Goal: Check status: Check status

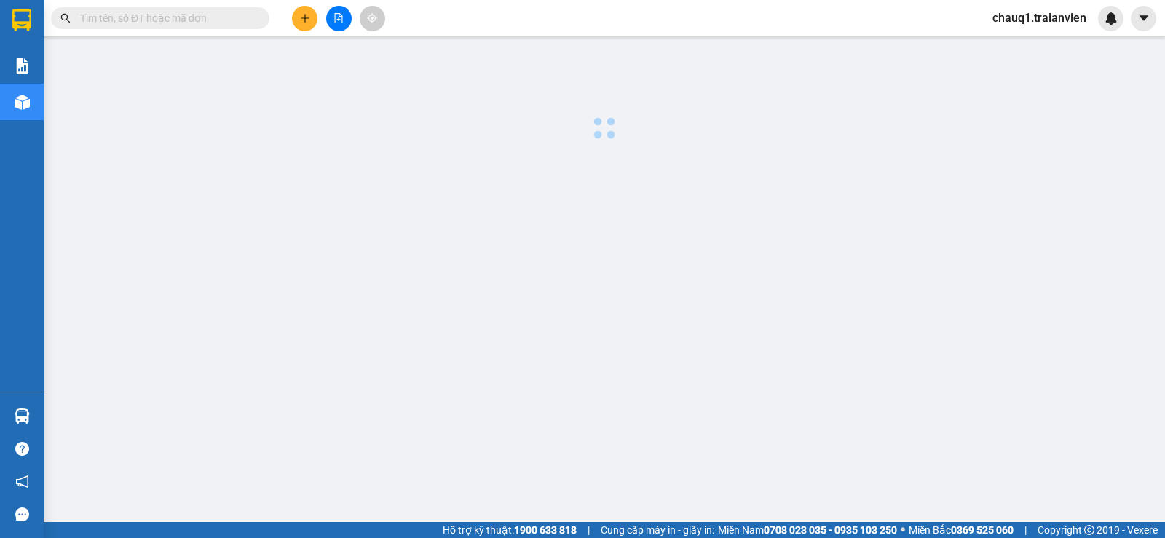
click at [27, 18] on img at bounding box center [21, 20] width 19 height 22
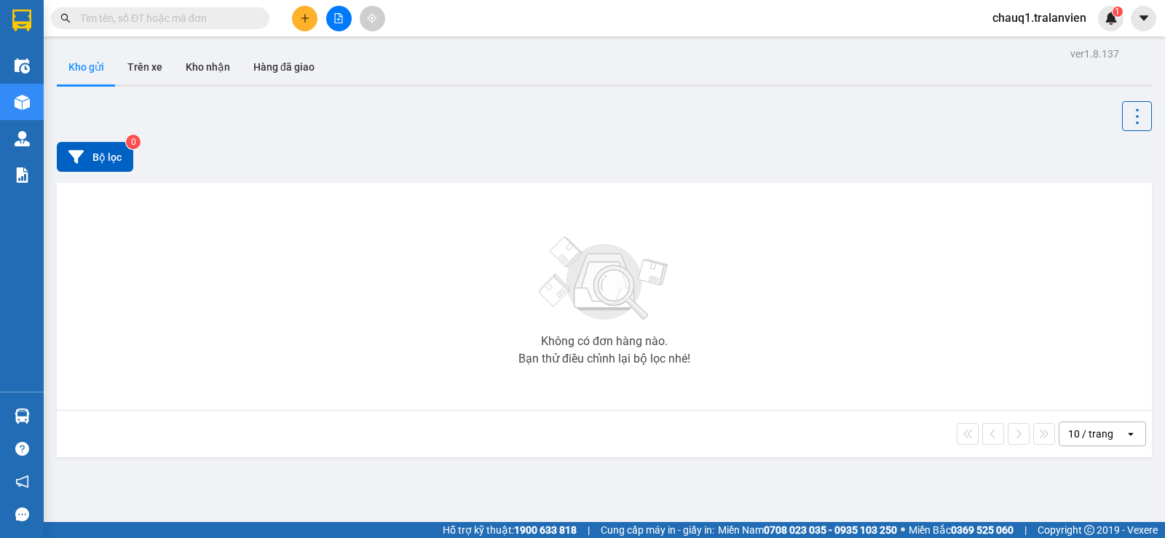
click at [192, 25] on input "text" at bounding box center [166, 18] width 172 height 16
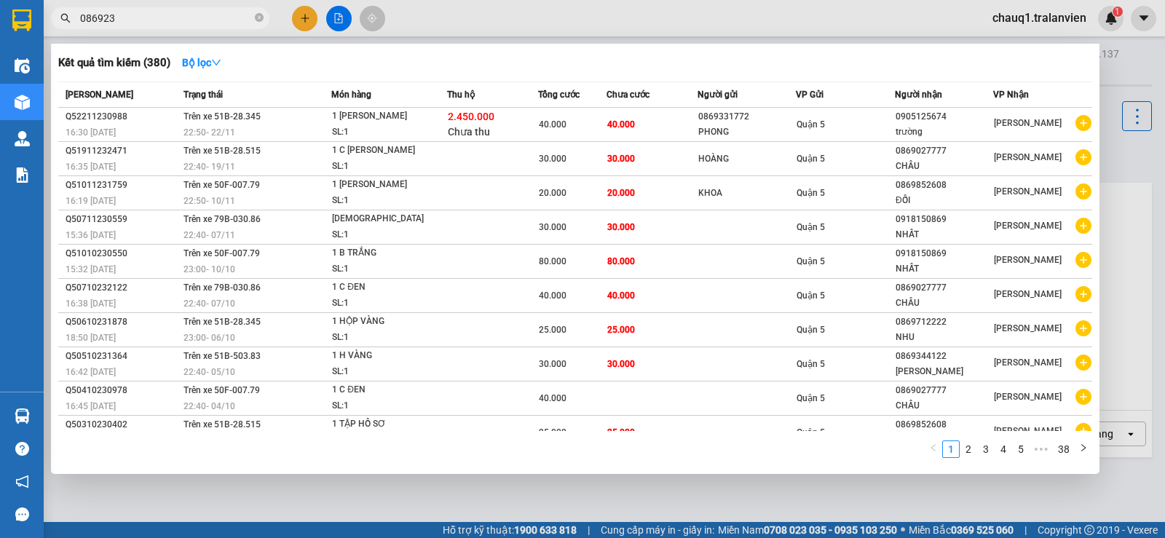
type input "0869234"
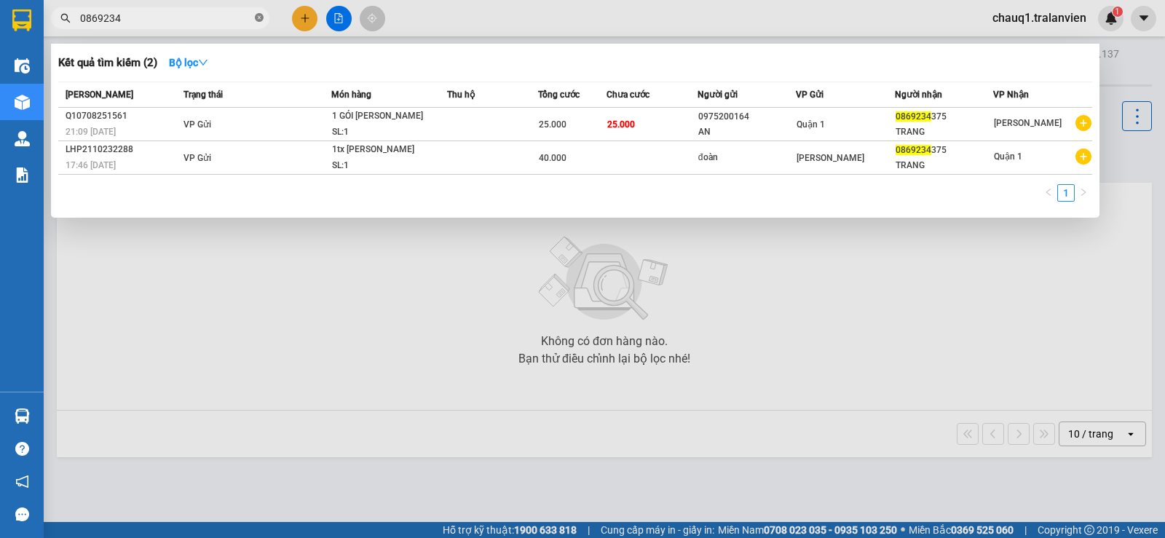
click at [259, 15] on icon "close-circle" at bounding box center [259, 17] width 9 height 9
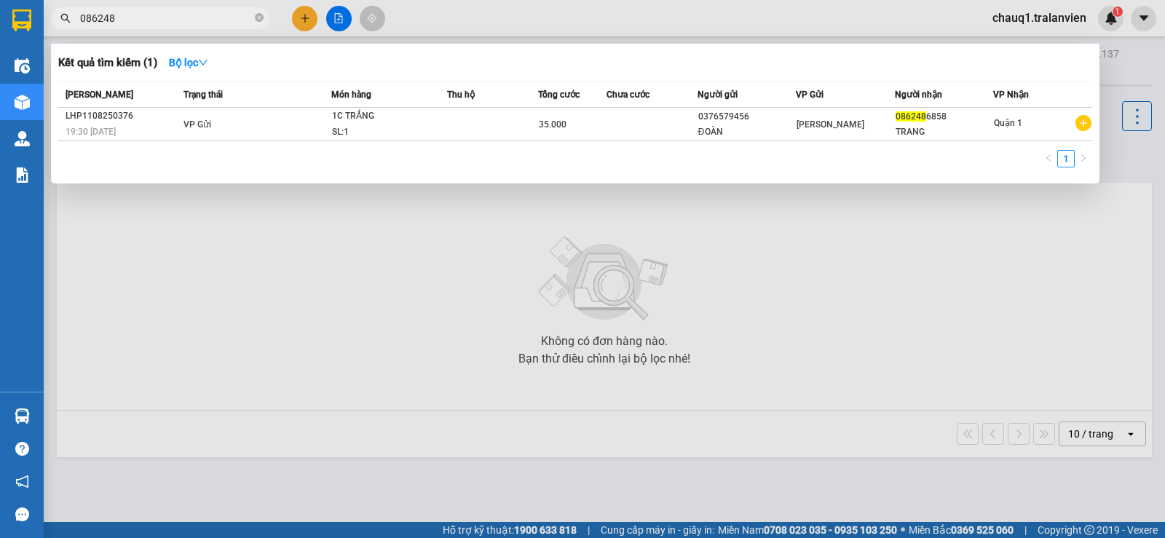
click at [154, 10] on input "086248" at bounding box center [166, 18] width 172 height 16
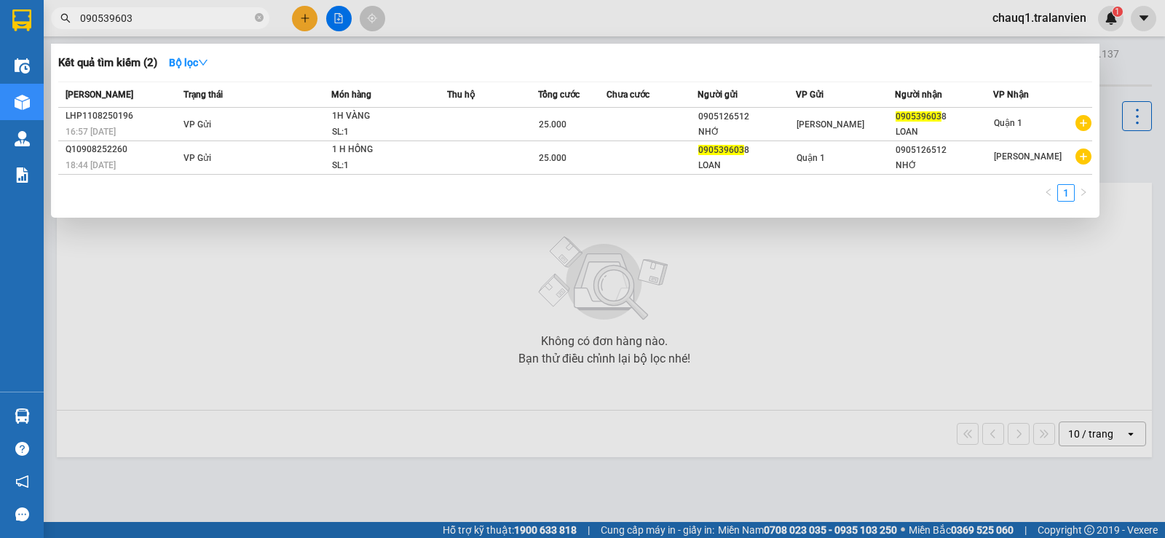
click at [141, 25] on input "090539603" at bounding box center [166, 18] width 172 height 16
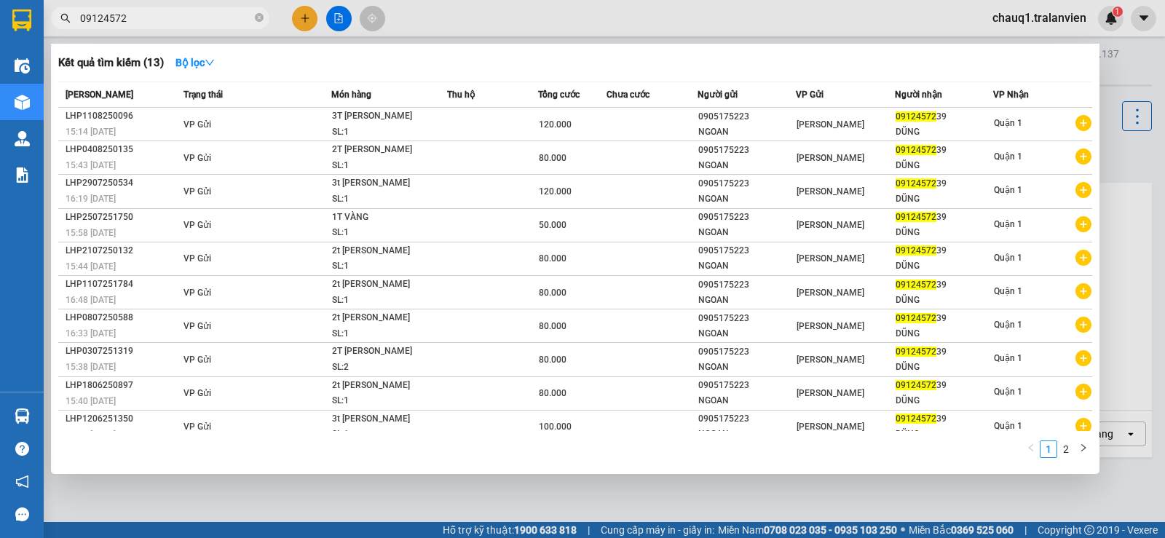
click at [199, 20] on input "09124572" at bounding box center [166, 18] width 172 height 16
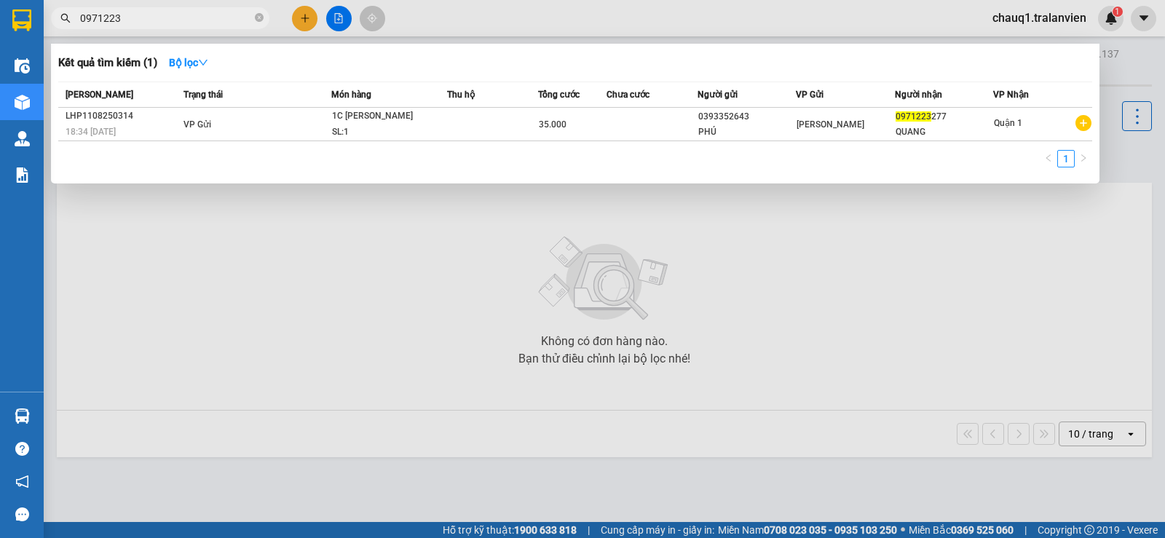
click at [188, 24] on input "0971223" at bounding box center [166, 18] width 172 height 16
type input "0"
type input "0908805"
